Goal: Transaction & Acquisition: Purchase product/service

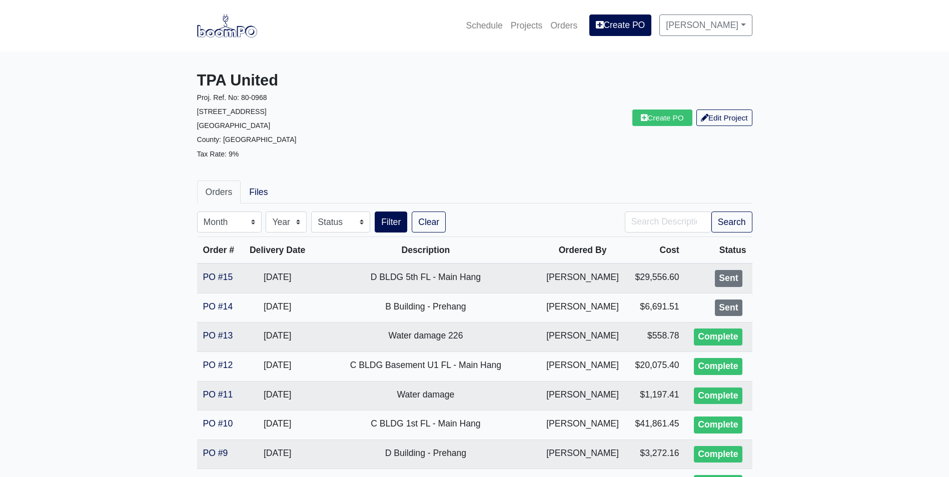
click at [228, 28] on img at bounding box center [227, 25] width 60 height 23
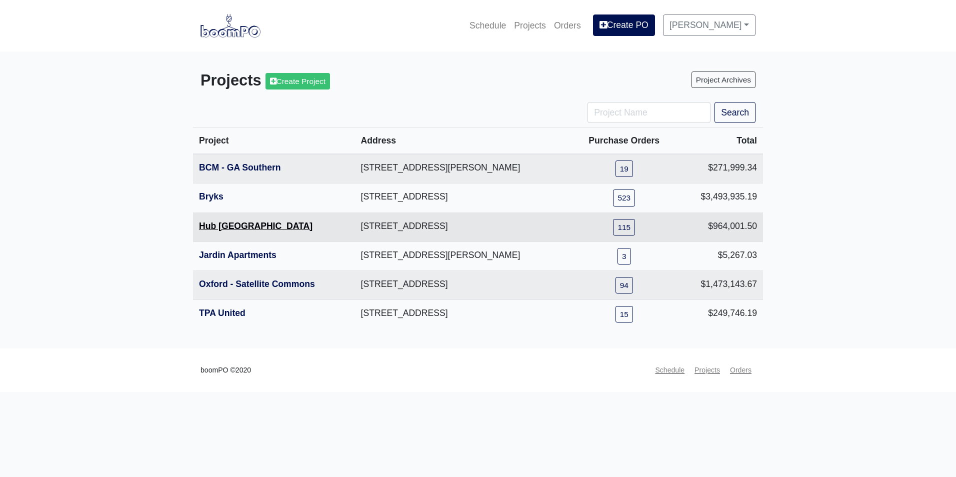
click at [235, 225] on link "Hub Knoxville" at bounding box center [256, 226] width 114 height 10
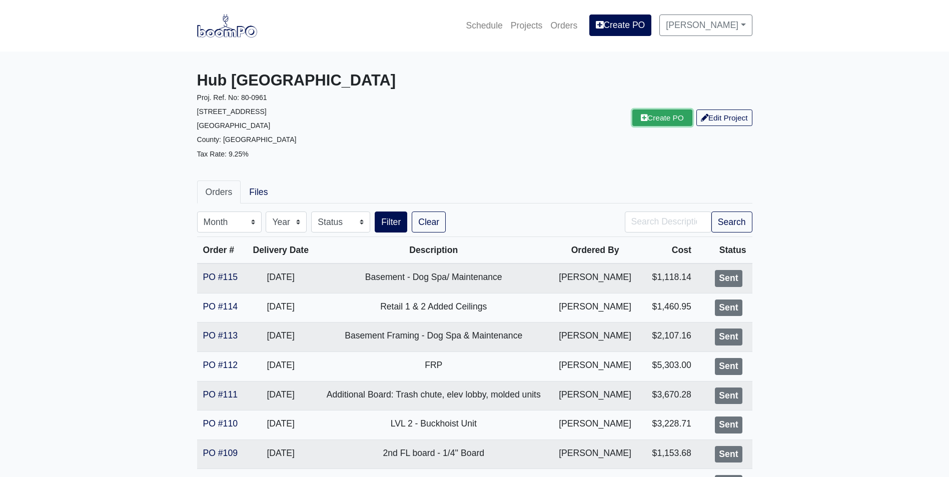
click at [643, 121] on link "Create PO" at bounding box center [662, 118] width 60 height 17
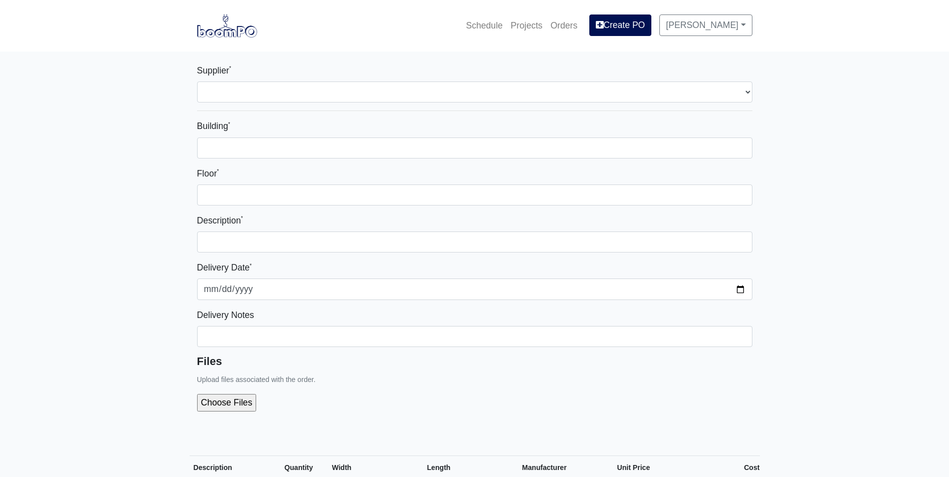
select select
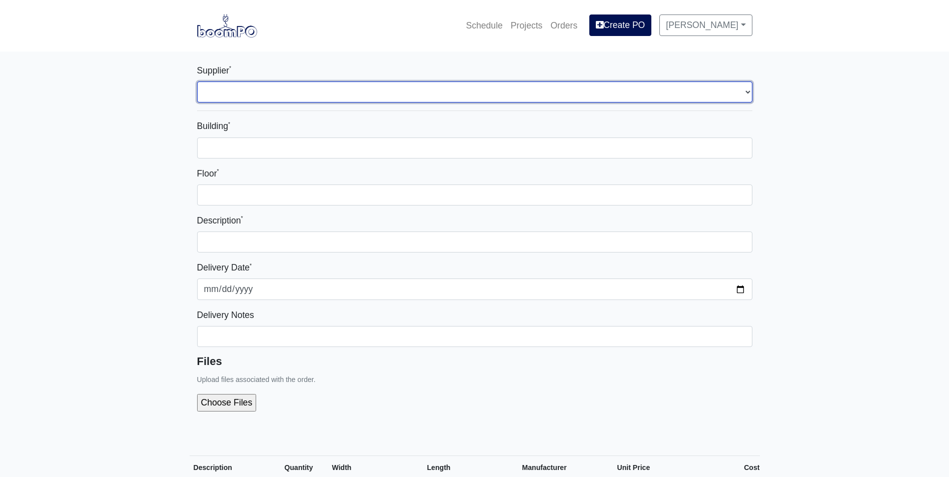
click at [376, 97] on select "Select one... Rew Materials - Nashville, TN Hilti - Atlanta, GA Brand Vaughn Lu…" at bounding box center [474, 92] width 555 height 21
select select "8"
click at [197, 82] on select "Select one... Rew Materials - Nashville, TN Hilti - Atlanta, GA Brand Vaughn Lu…" at bounding box center [474, 92] width 555 height 21
select select
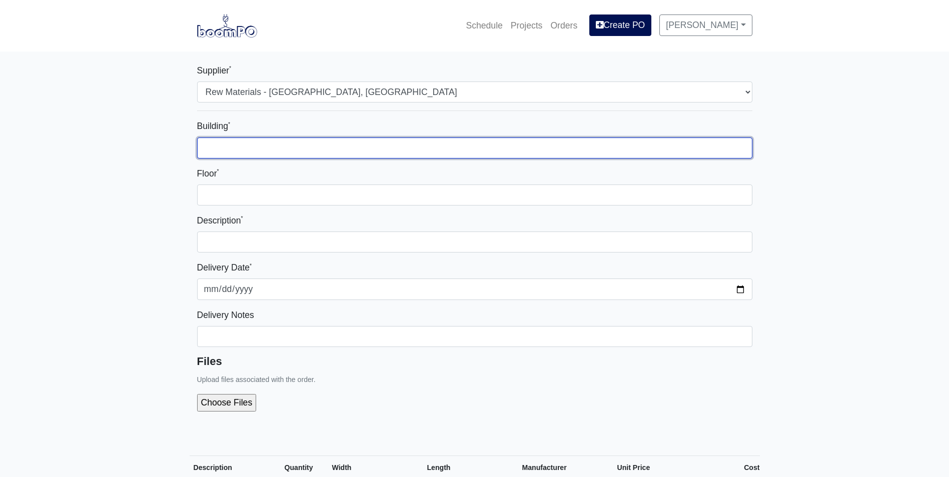
click at [354, 148] on input "Building *" at bounding box center [474, 148] width 555 height 21
type input "1"
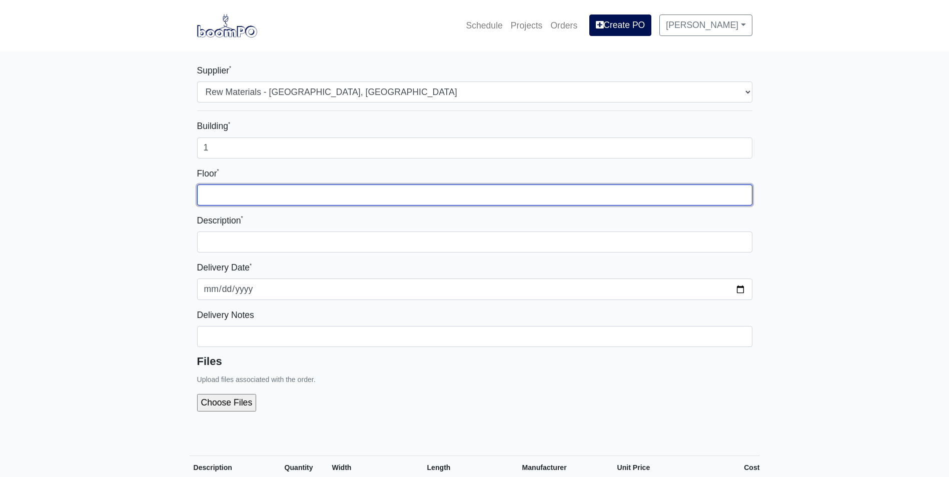
drag, startPoint x: 455, startPoint y: 199, endPoint x: 455, endPoint y: 210, distance: 10.5
click at [455, 199] on input "Floor *" at bounding box center [474, 195] width 555 height 21
type input "1"
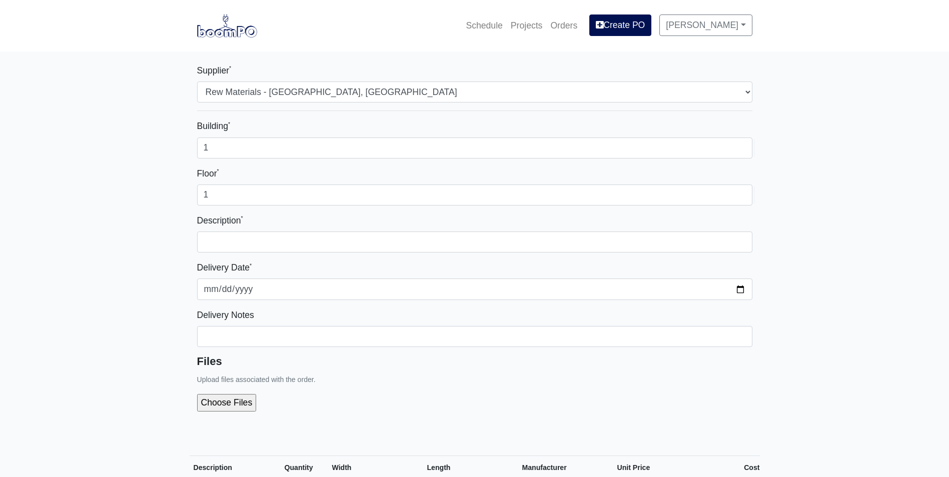
click at [469, 254] on div "Building * 1 Floor * 1 Description * Delivery Date * 2025-08-21 Delivery Notes …" at bounding box center [474, 269] width 555 height 300
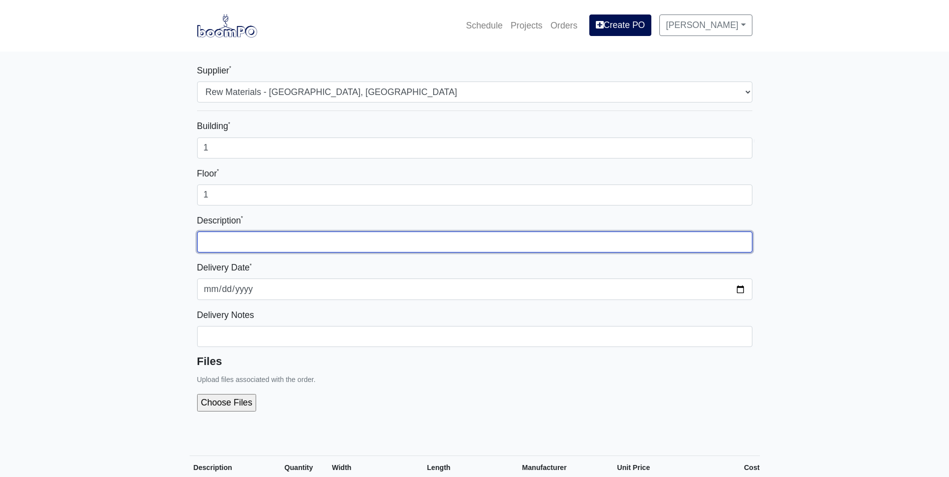
drag, startPoint x: 474, startPoint y: 245, endPoint x: 468, endPoint y: 248, distance: 6.7
click at [474, 245] on input "text" at bounding box center [474, 242] width 555 height 21
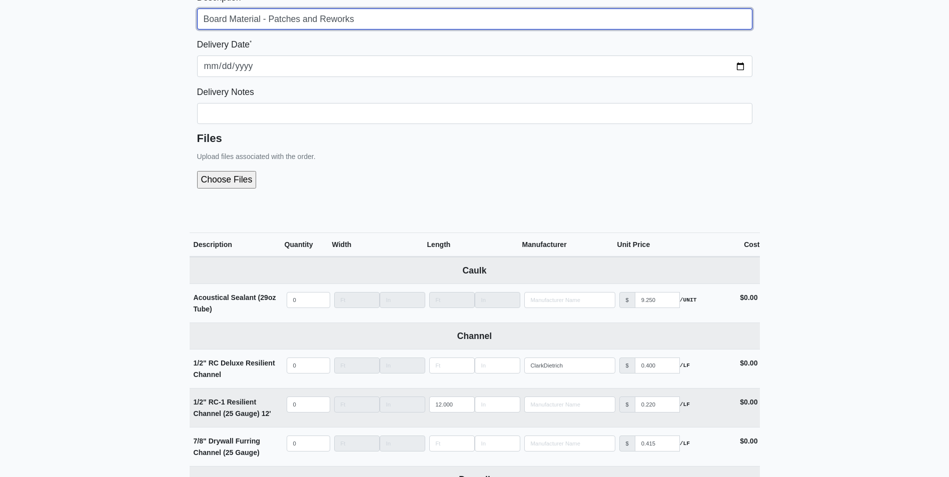
scroll to position [500, 0]
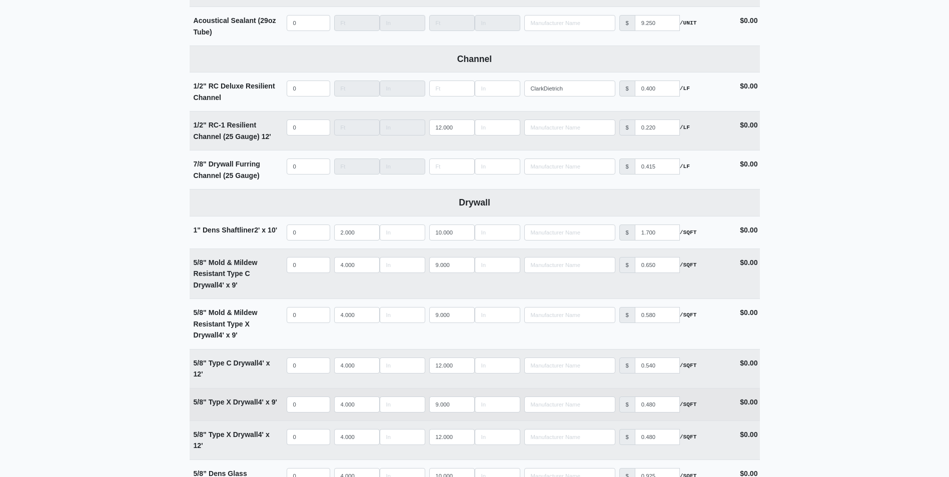
type input "Board Material - Patches and Reworks"
drag, startPoint x: 455, startPoint y: 406, endPoint x: 416, endPoint y: 406, distance: 39.0
click at [416, 406] on tr "5/8" Type X Drywall 4' x 9' Qty 0 Width 4.000 Length 9.000 Manufacturer No Resu…" at bounding box center [475, 404] width 570 height 33
type input "8"
select select
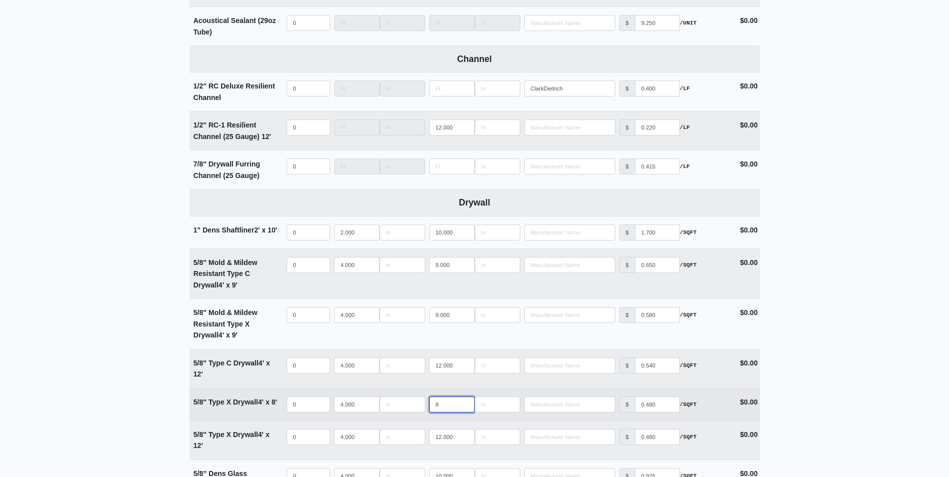
type input "8"
click at [313, 404] on input "quantity" at bounding box center [309, 405] width 44 height 16
type input "2"
select select
type input "20"
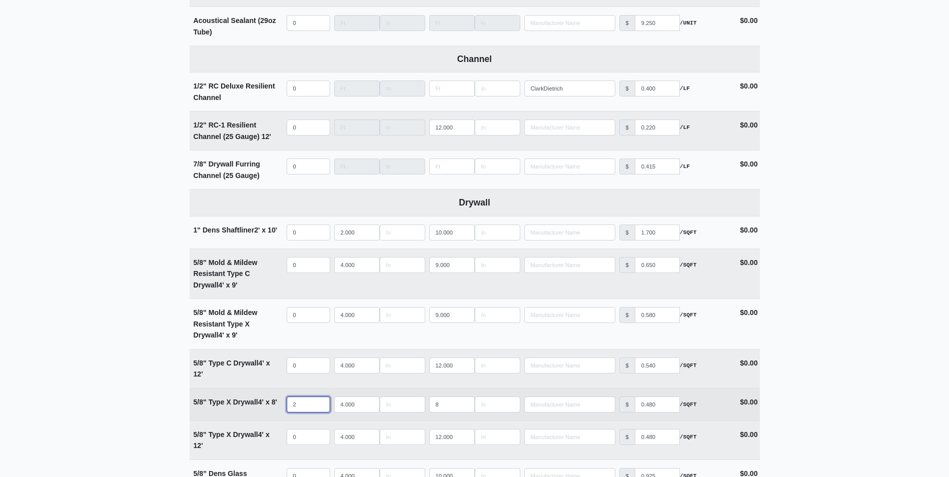
select select
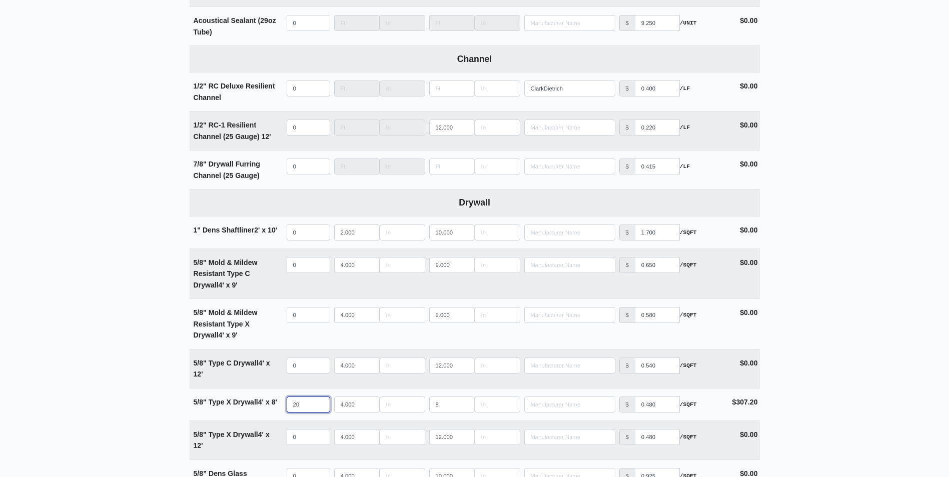
type input "20"
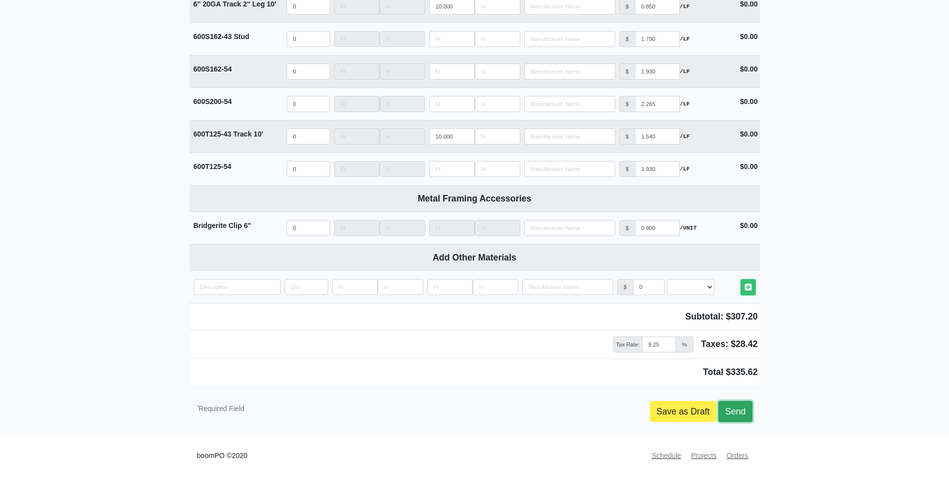
click at [744, 417] on link "Send" at bounding box center [735, 411] width 34 height 21
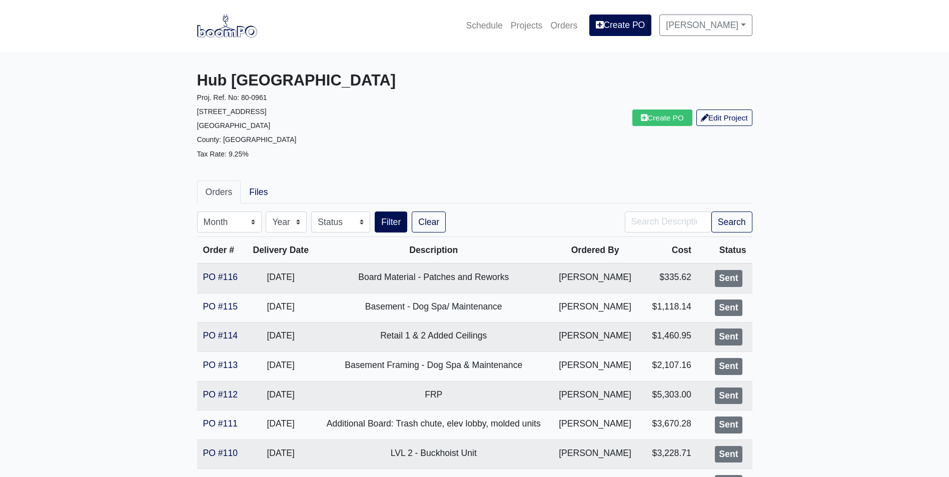
click at [506, 164] on div "Create PO Edit Project" at bounding box center [617, 118] width 285 height 93
click at [235, 26] on img at bounding box center [227, 25] width 60 height 23
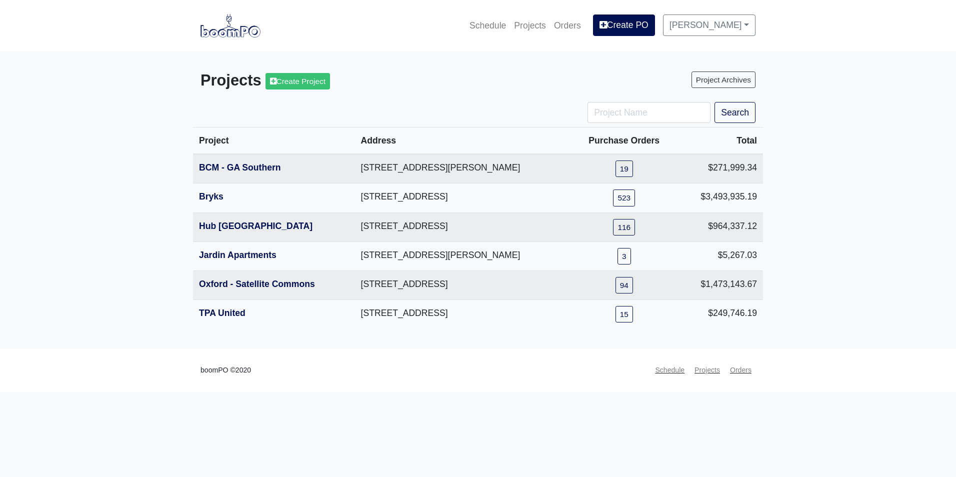
click at [665, 392] on html "Schedule Projects Orders Create PO [PERSON_NAME] Settings Profile Log Out Proje…" at bounding box center [478, 196] width 956 height 392
